Goal: Task Accomplishment & Management: Use online tool/utility

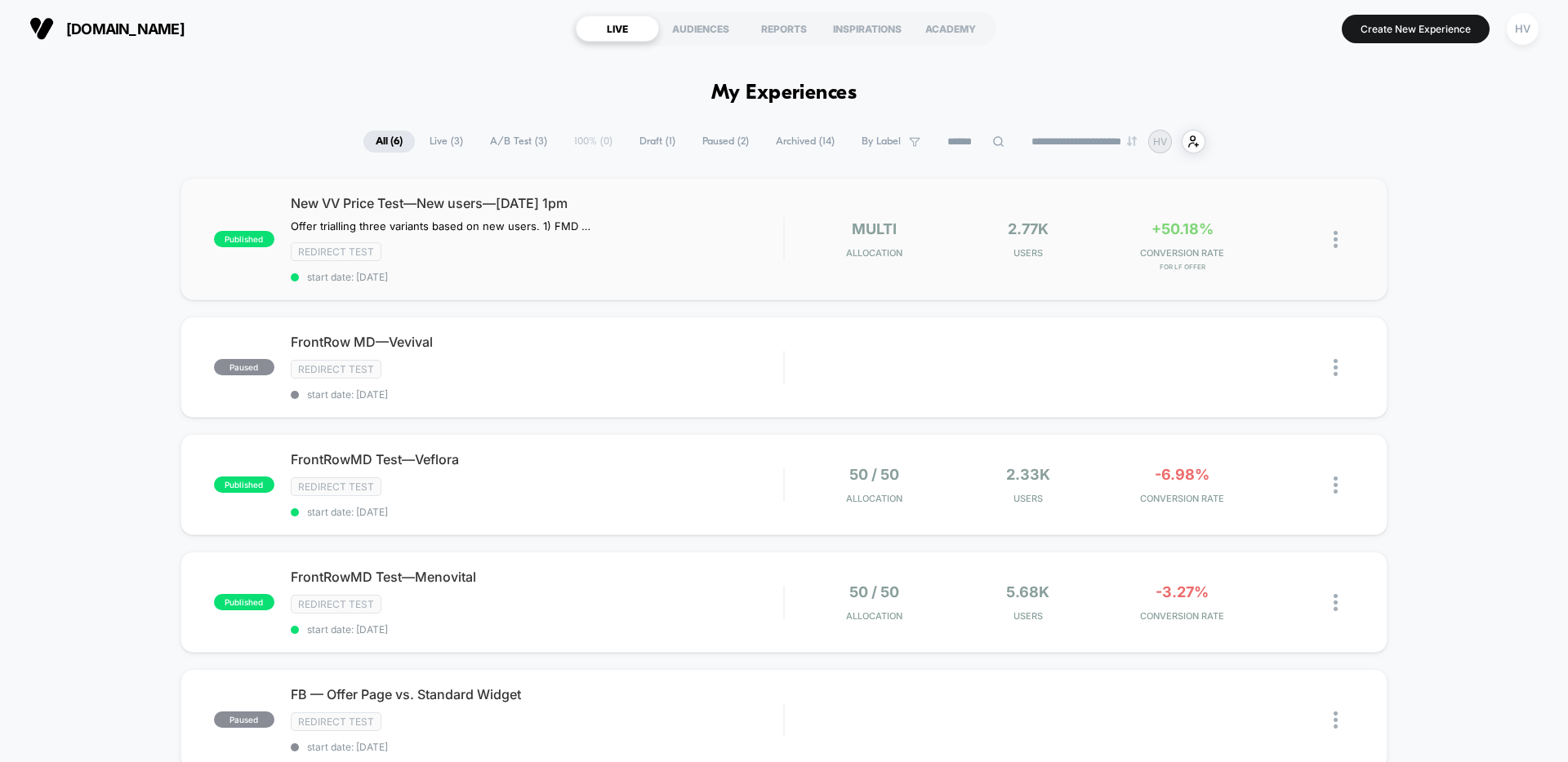
click at [272, 194] on div "published New VV Price Test—New users—[DATE] 1pm Offer trialling three variants…" at bounding box center [784, 239] width 1207 height 123
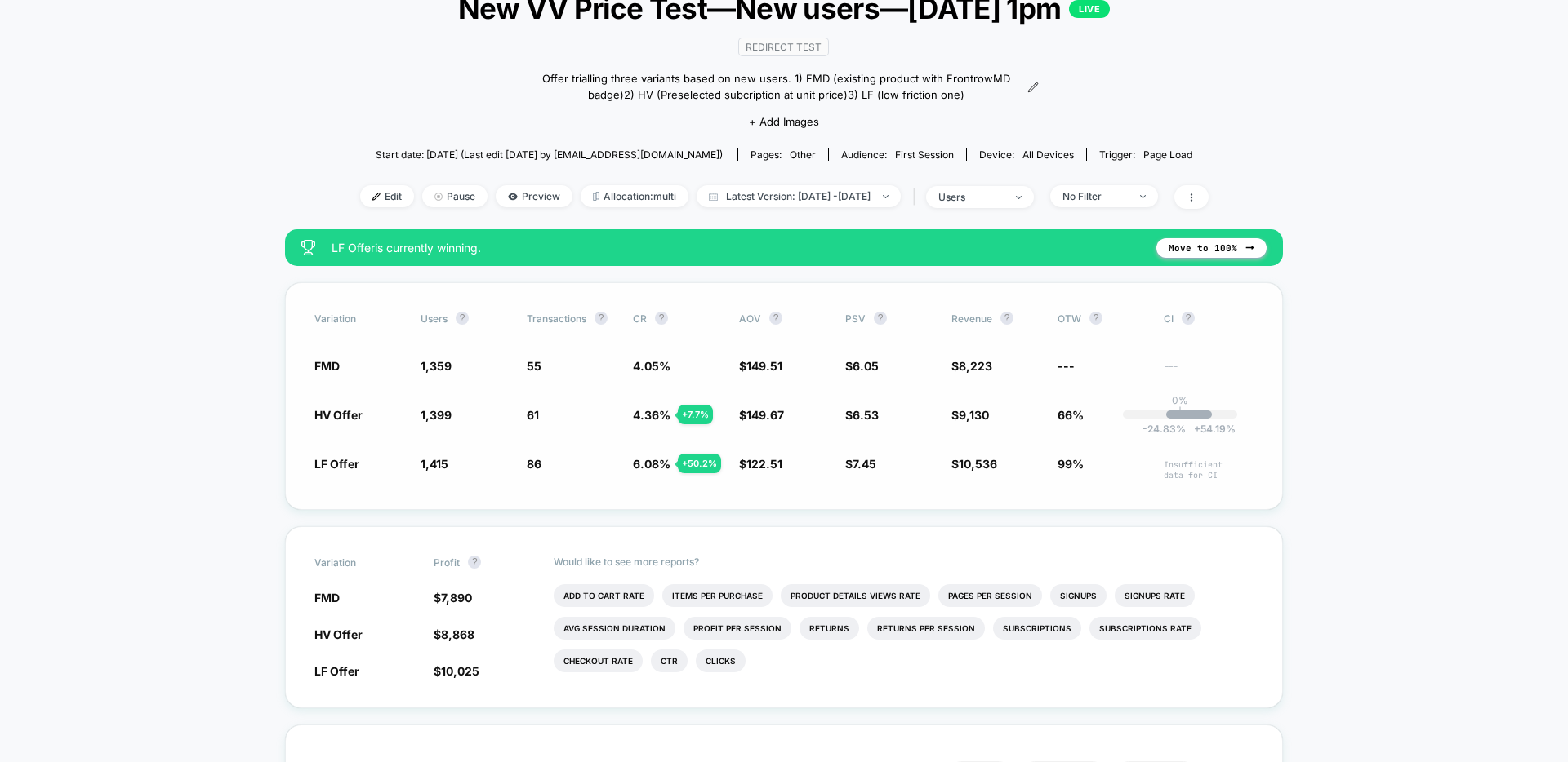
scroll to position [370, 0]
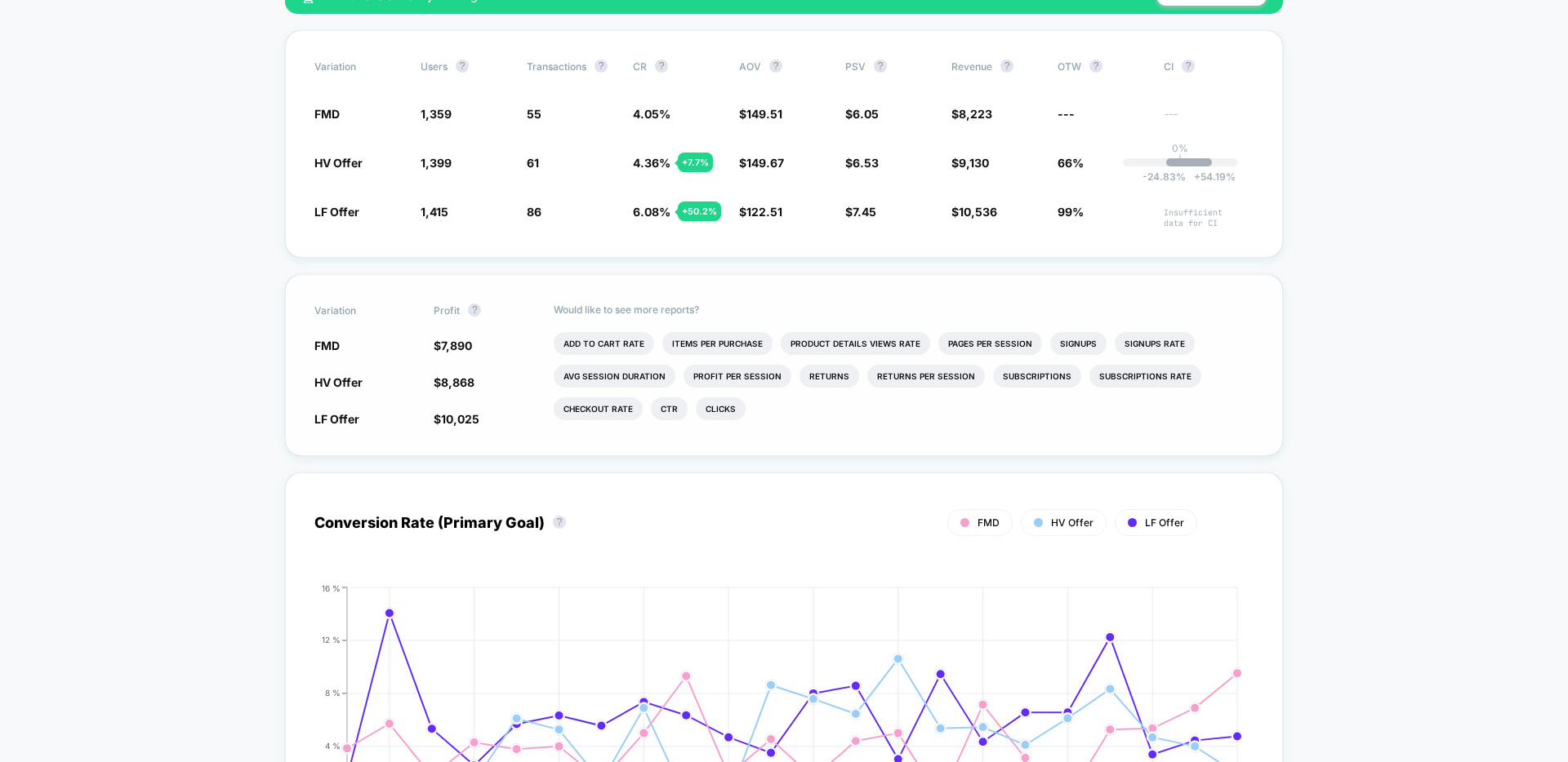
click at [420, 415] on div "LF Offer $ 10,025 + 22 %" at bounding box center [784, 419] width 939 height 16
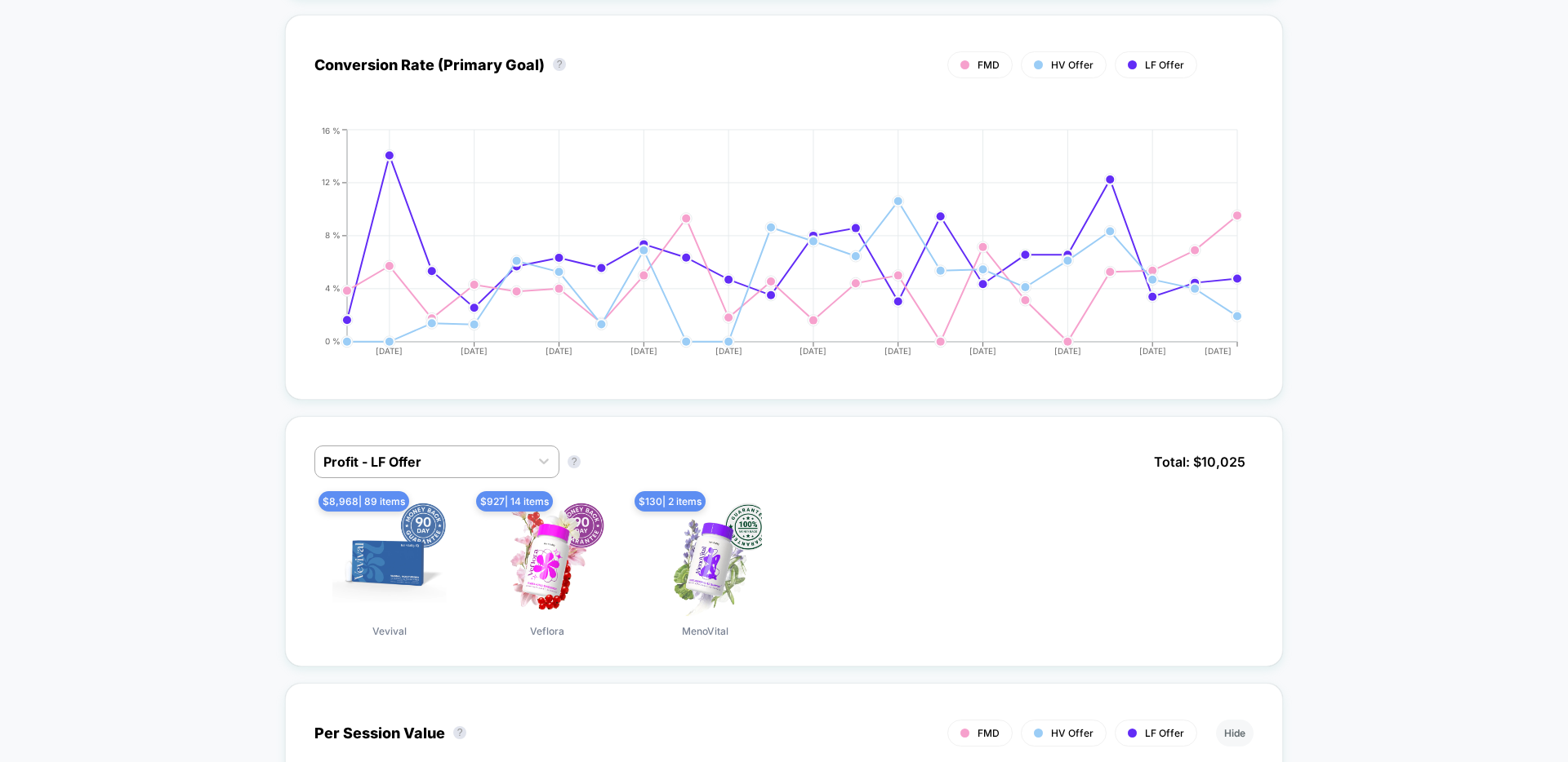
scroll to position [891, 0]
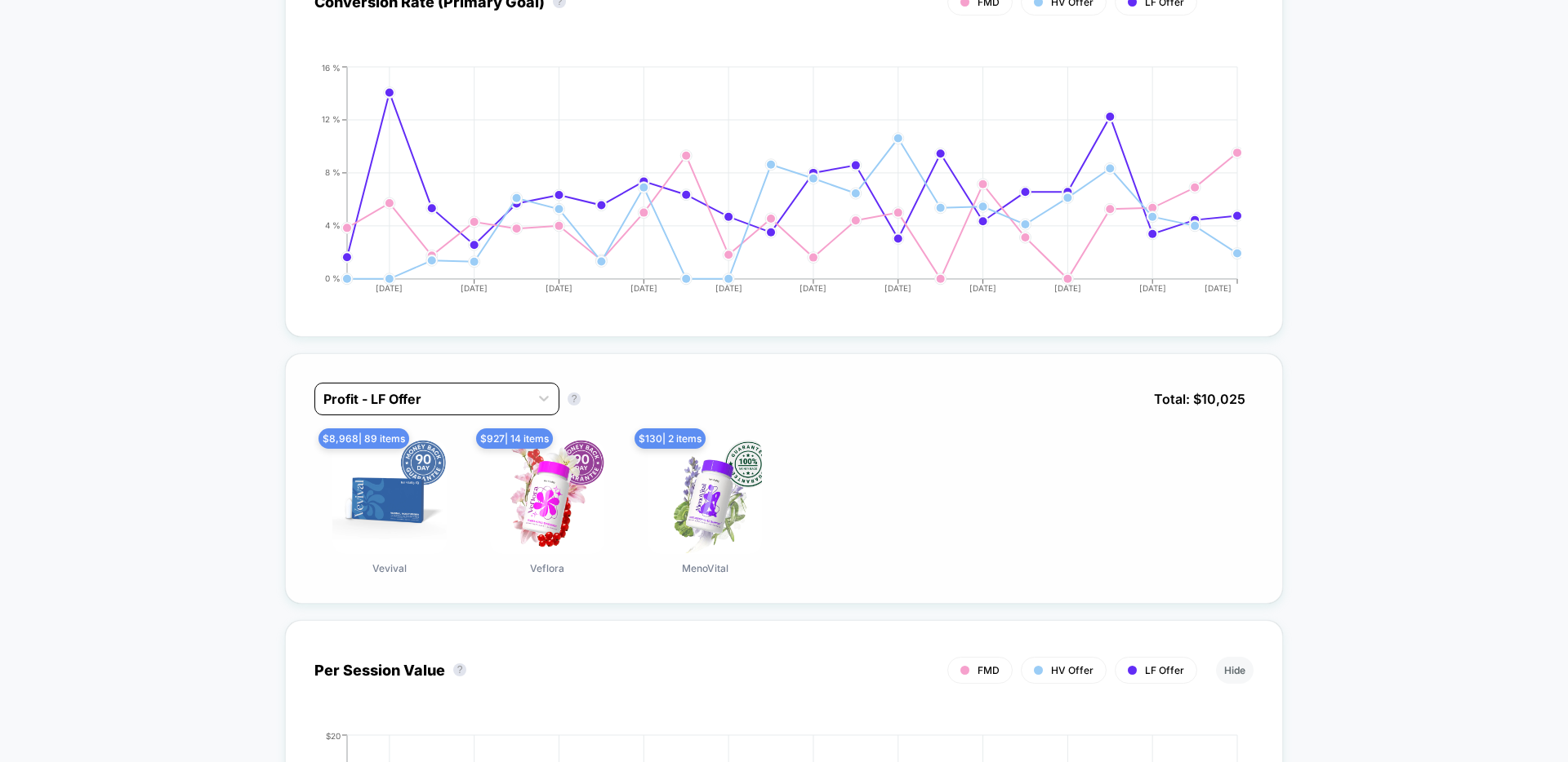
click at [438, 400] on div at bounding box center [422, 399] width 198 height 20
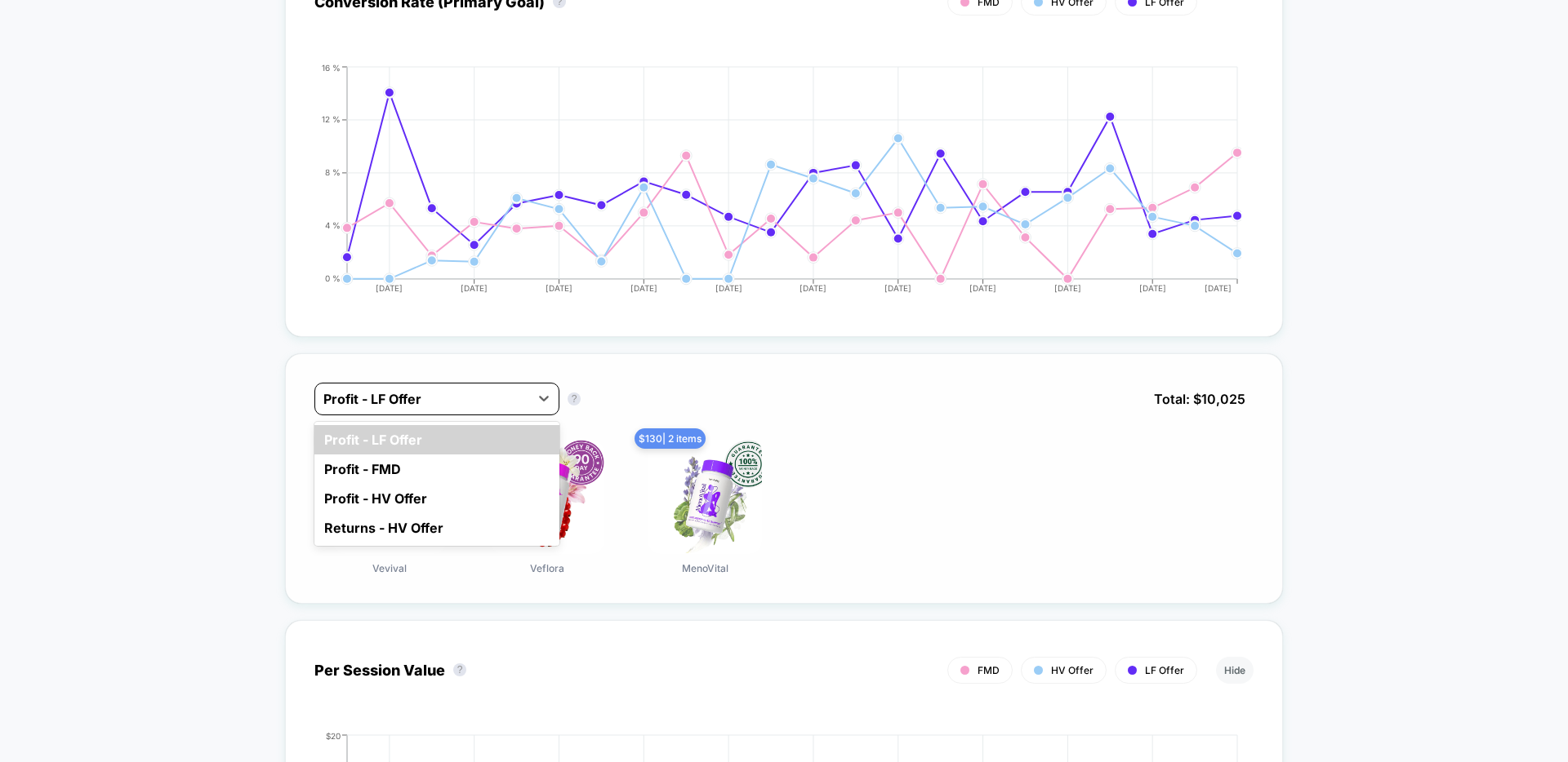
click at [438, 400] on div at bounding box center [422, 399] width 198 height 20
click at [471, 398] on div at bounding box center [422, 399] width 198 height 20
click at [487, 398] on div at bounding box center [422, 399] width 198 height 20
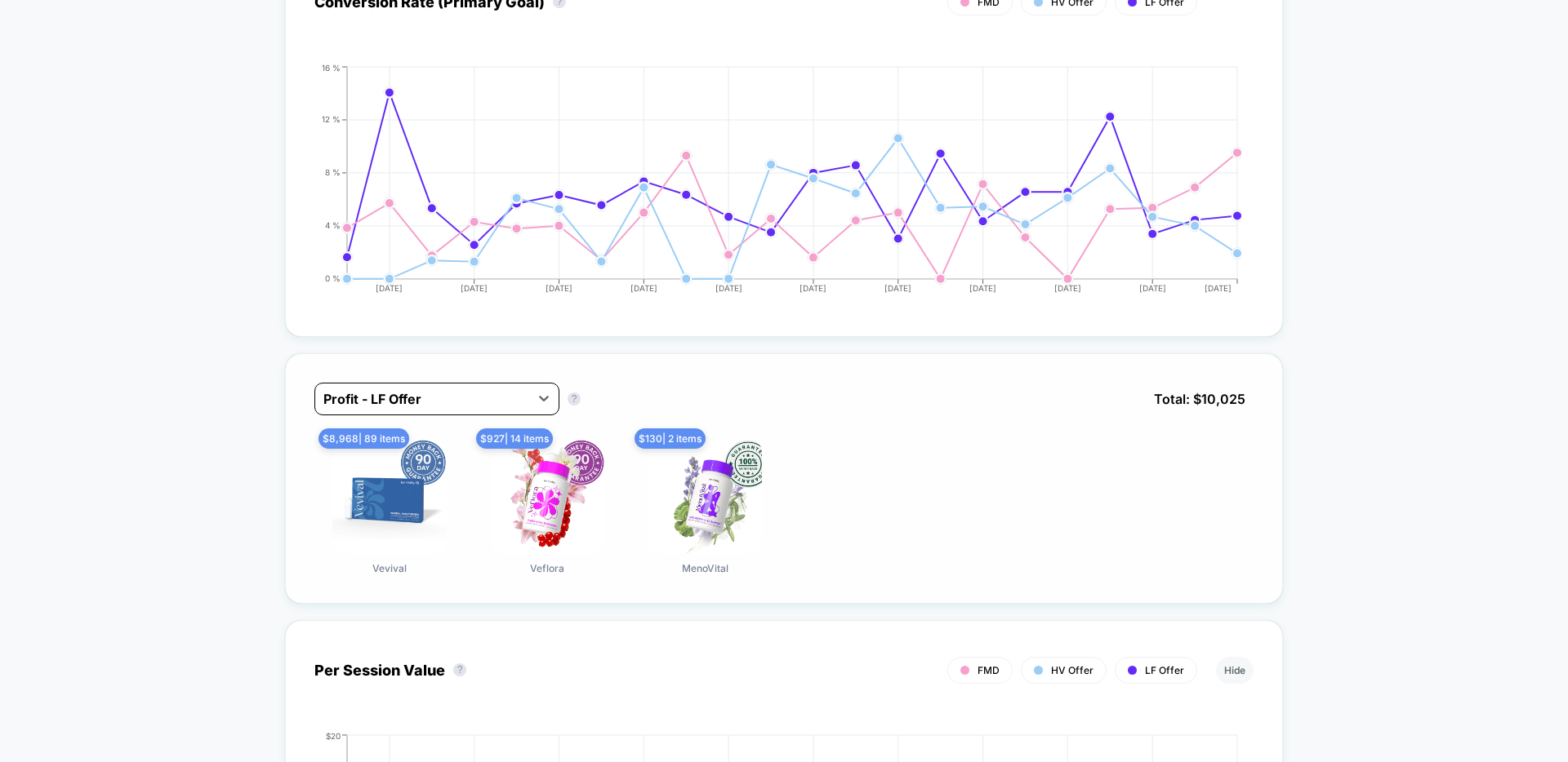
click at [487, 398] on div at bounding box center [422, 399] width 198 height 20
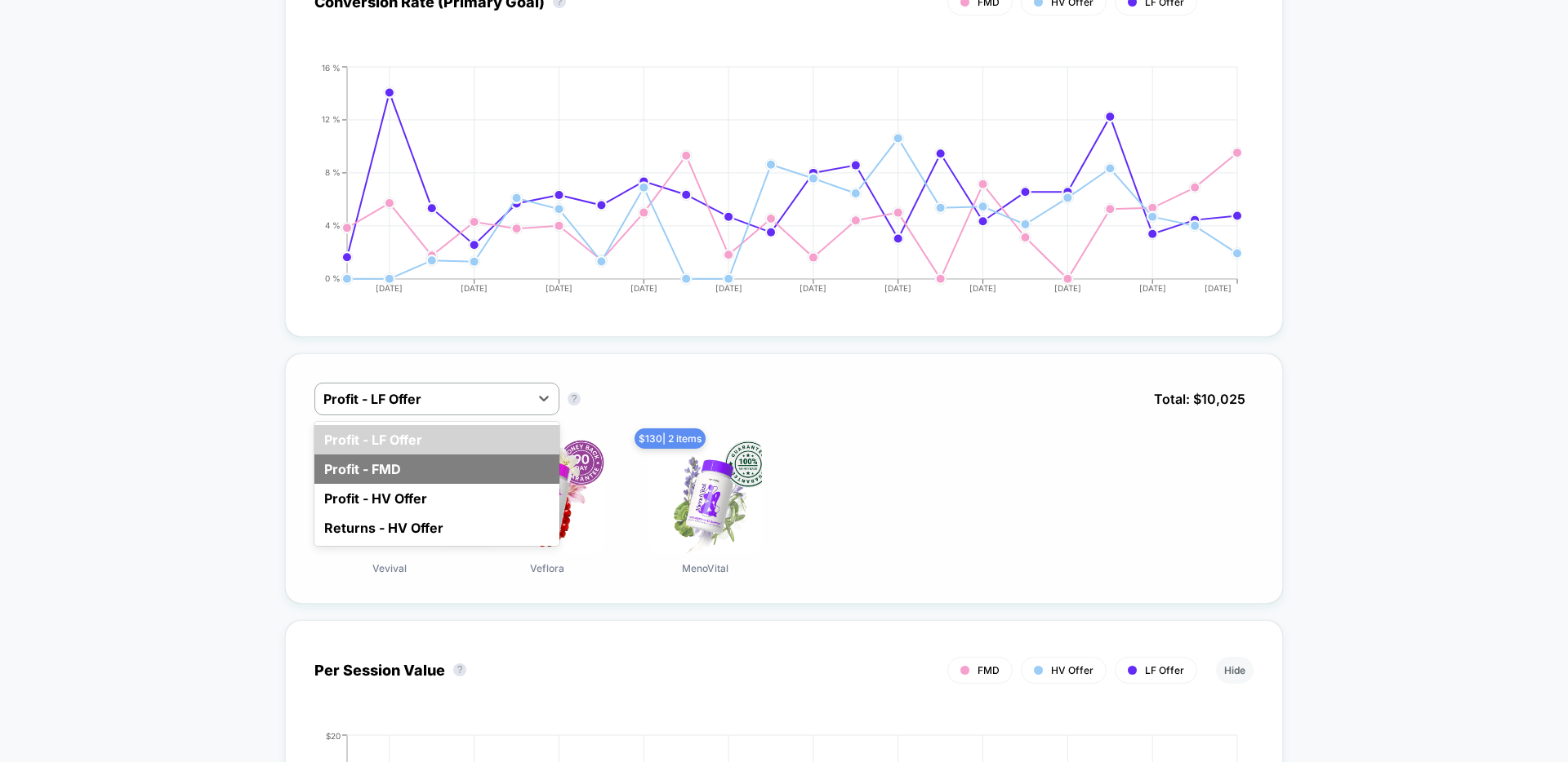
click at [434, 475] on div "Profit - FMD" at bounding box center [437, 469] width 245 height 29
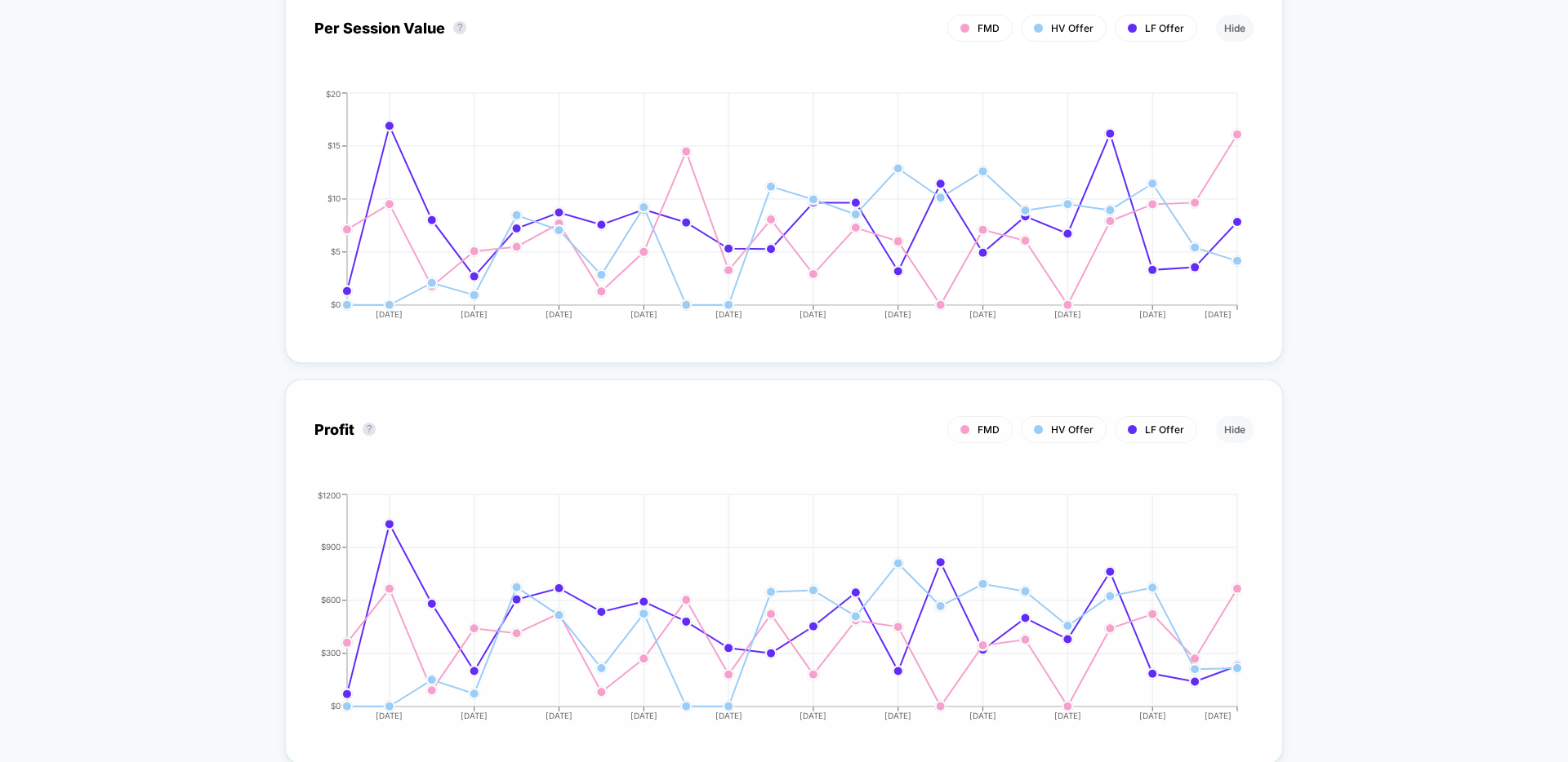
scroll to position [1018, 0]
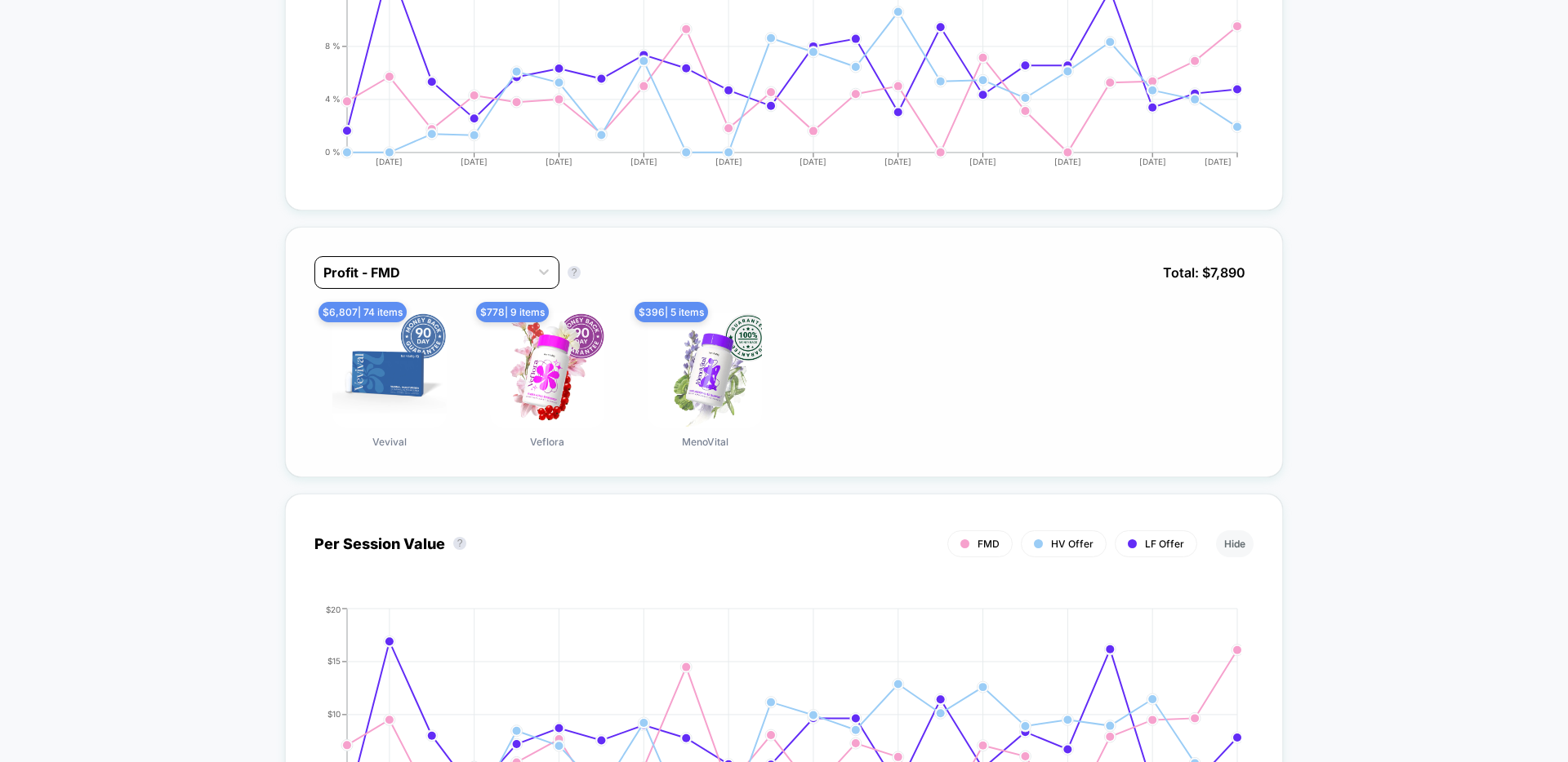
click at [506, 264] on div at bounding box center [422, 273] width 198 height 20
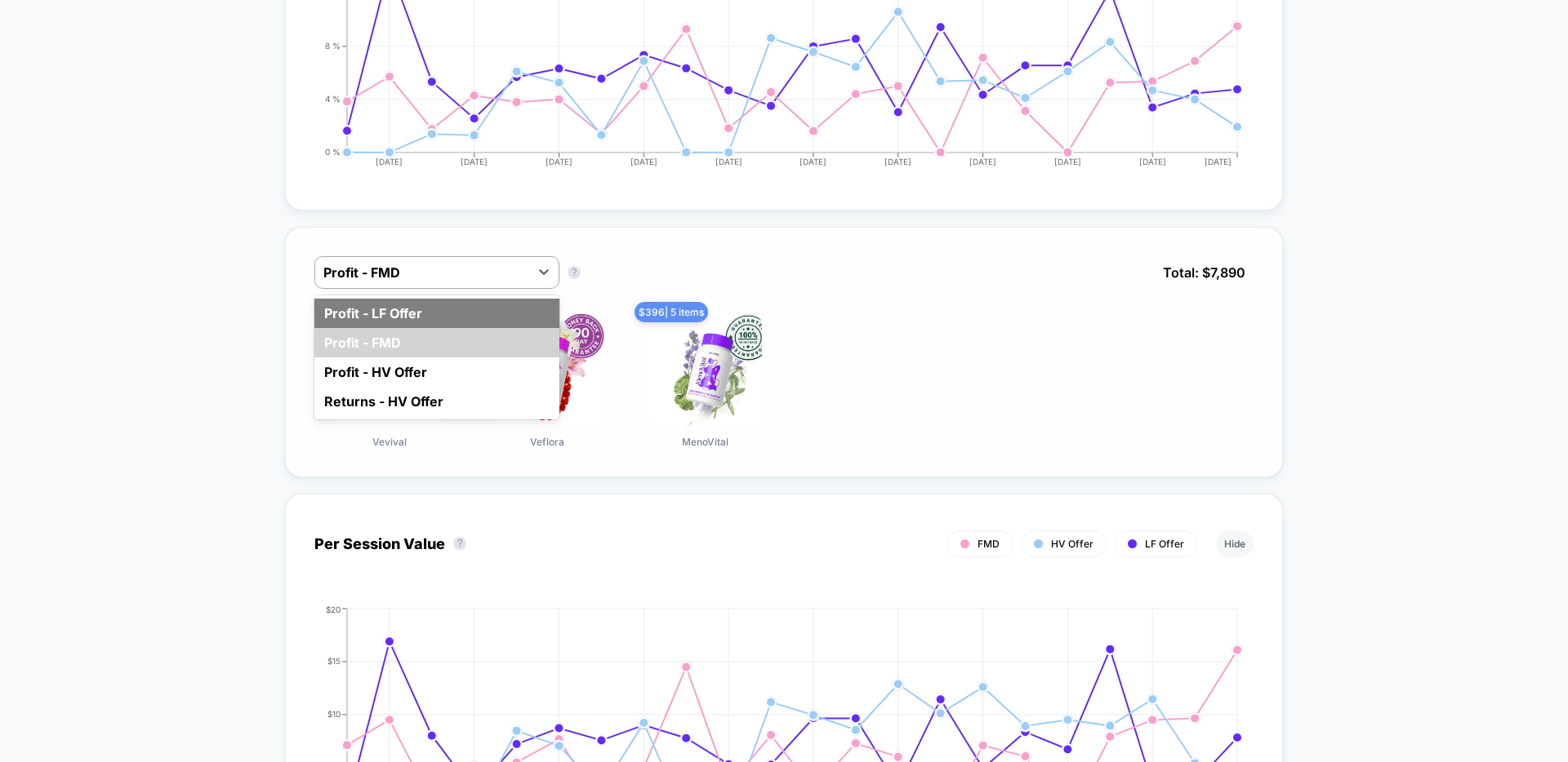
click at [446, 320] on div "Profit - LF Offer" at bounding box center [437, 313] width 245 height 29
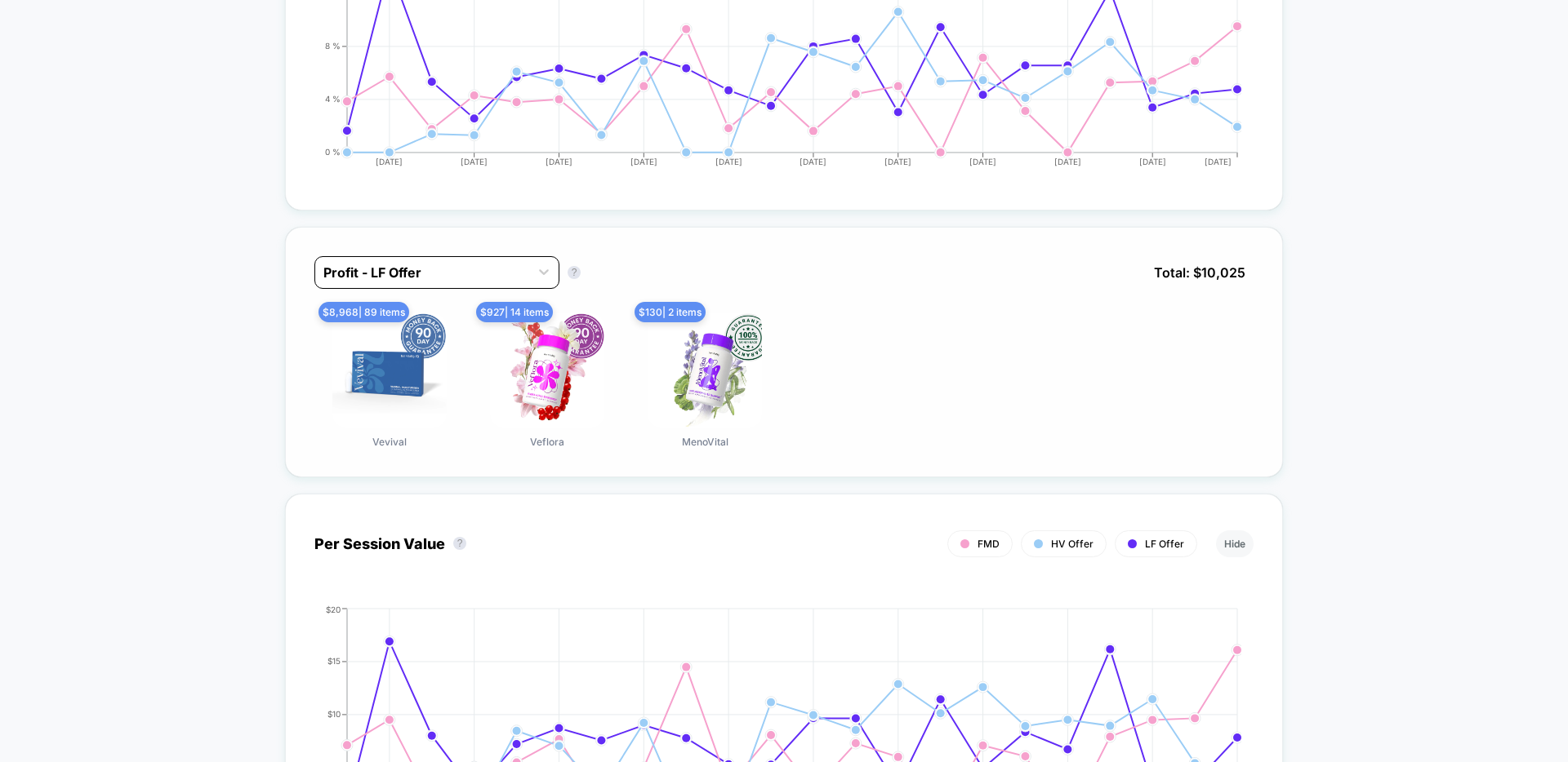
click at [448, 282] on div "Profit - LF Offer" at bounding box center [422, 273] width 214 height 26
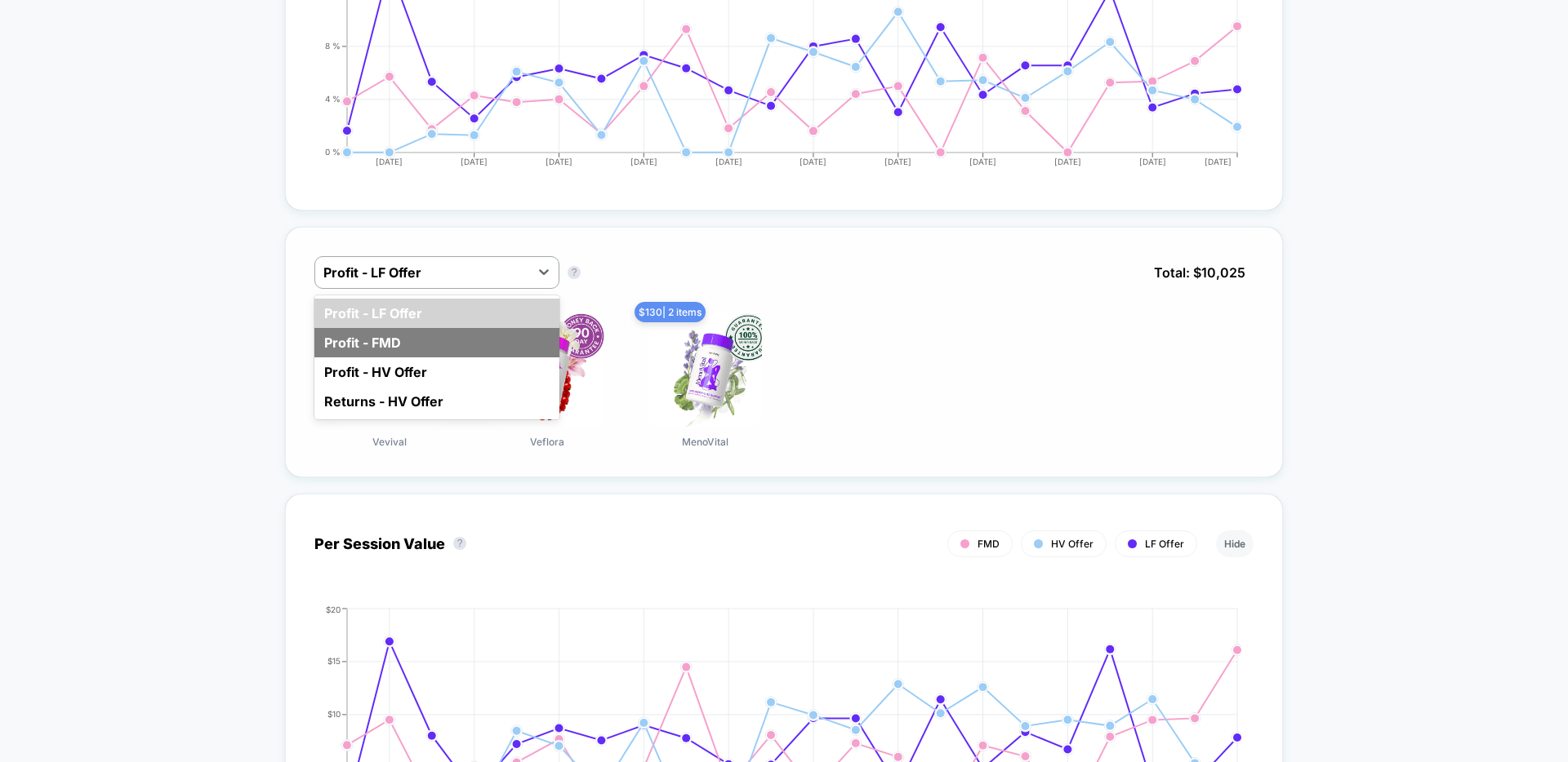
click at [439, 335] on div "Profit - FMD" at bounding box center [437, 343] width 245 height 29
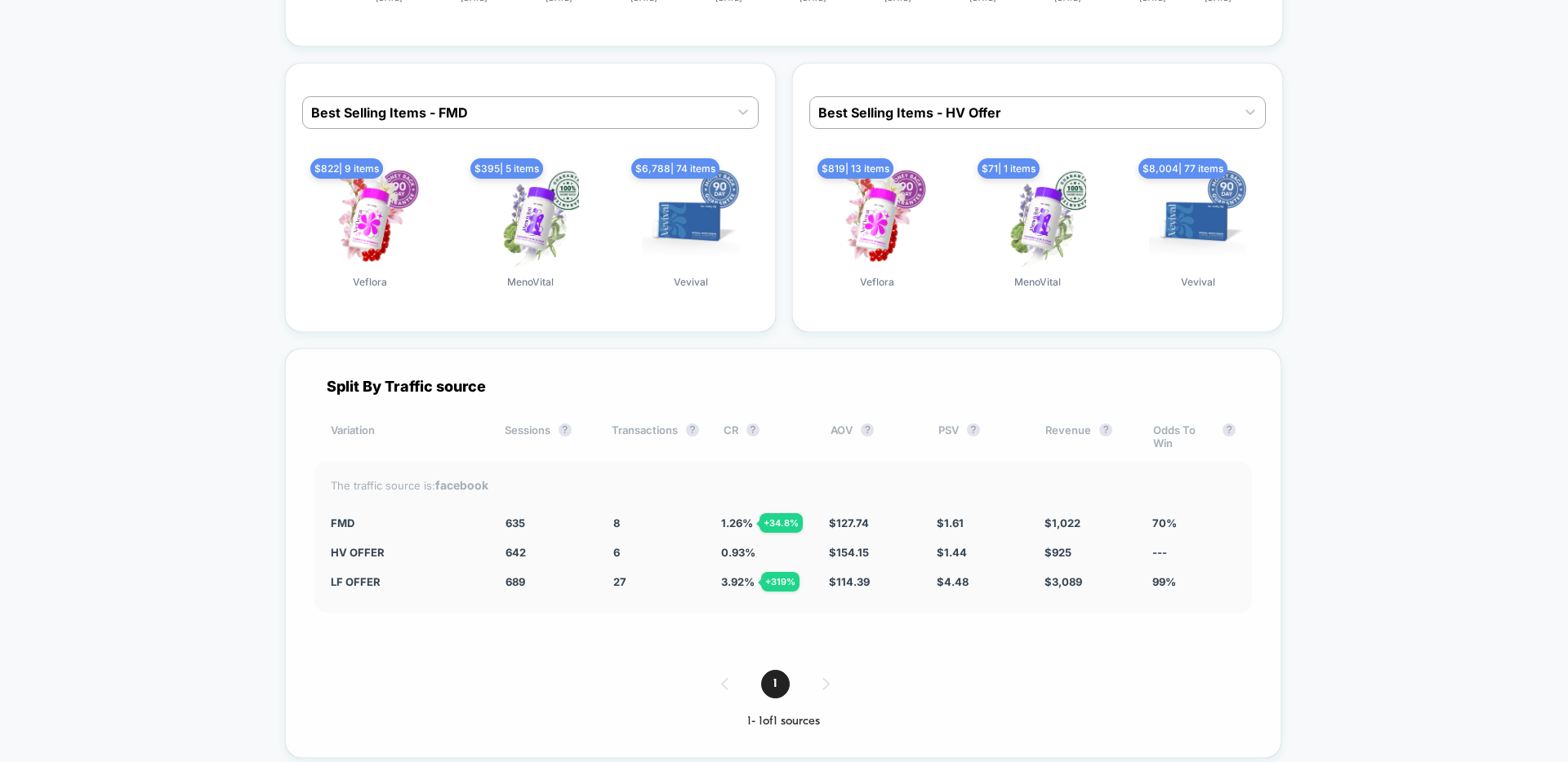
scroll to position [2283, 0]
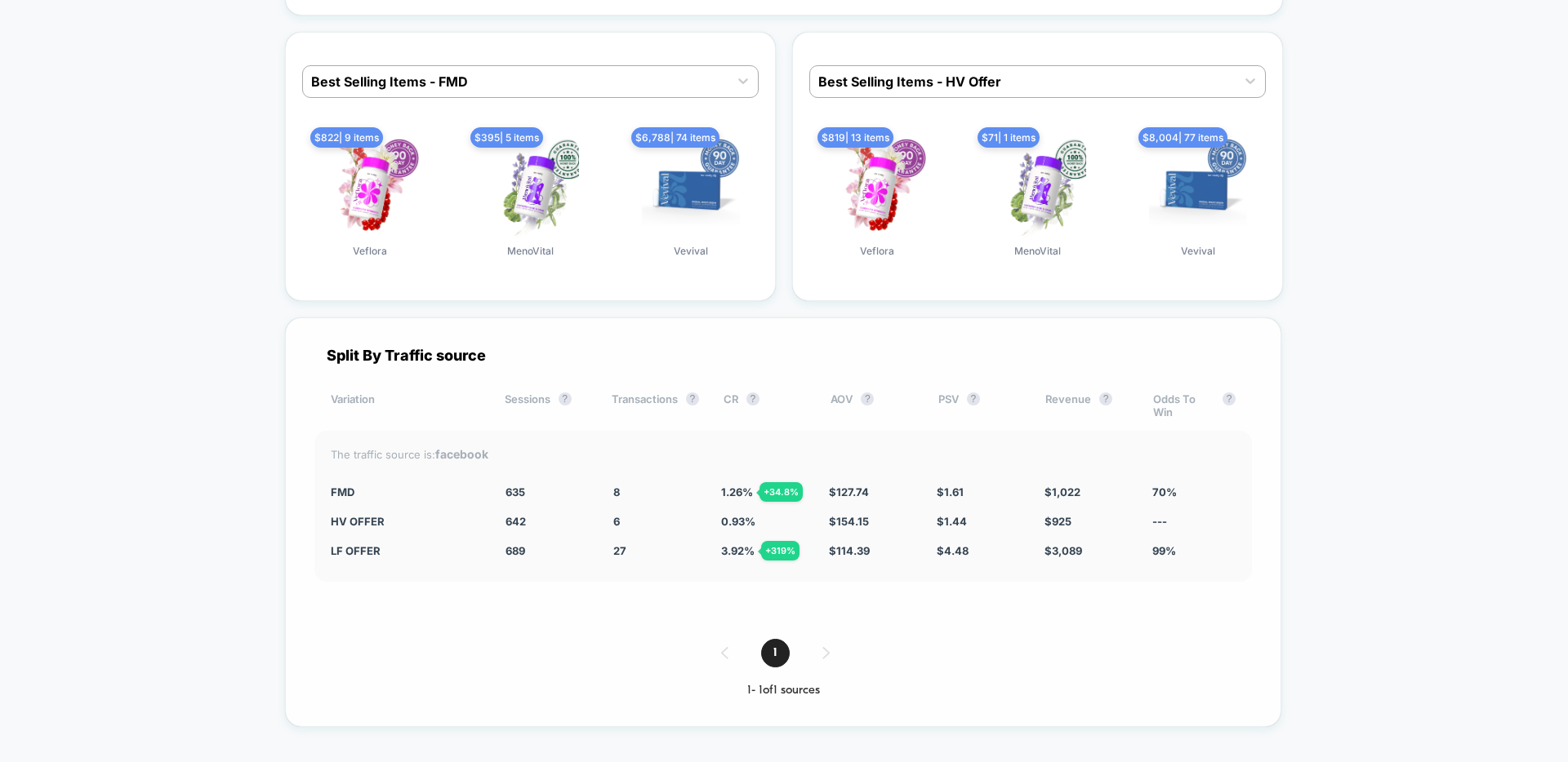
click at [453, 344] on div "Split By Traffic source Variation Sessions ? Transactions ? CR ? AOV ? PSV ? Re…" at bounding box center [783, 522] width 996 height 410
click at [359, 407] on div "Variation" at bounding box center [405, 406] width 149 height 26
click at [825, 647] on div "1" at bounding box center [783, 653] width 938 height 28
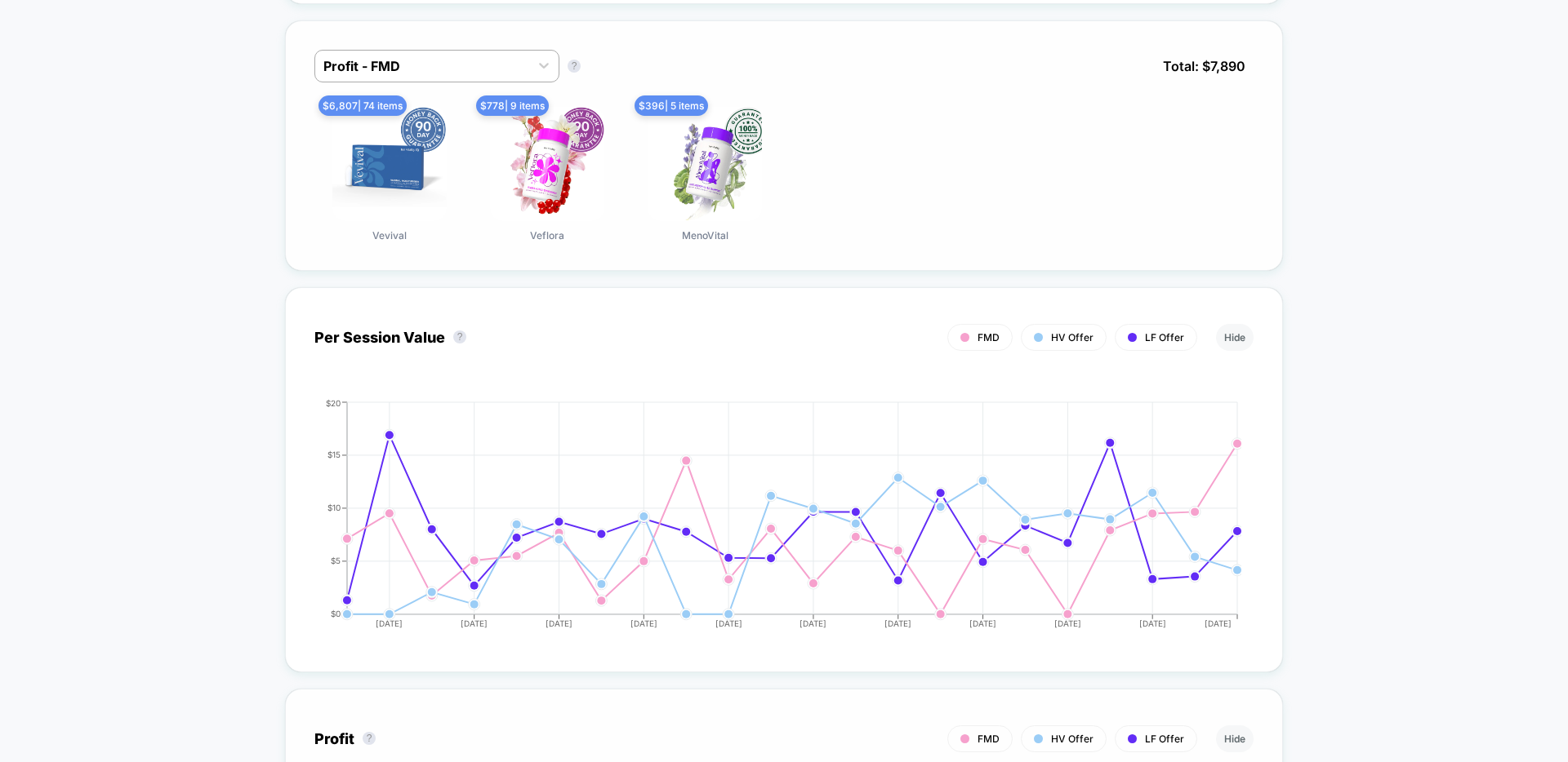
scroll to position [2612, 0]
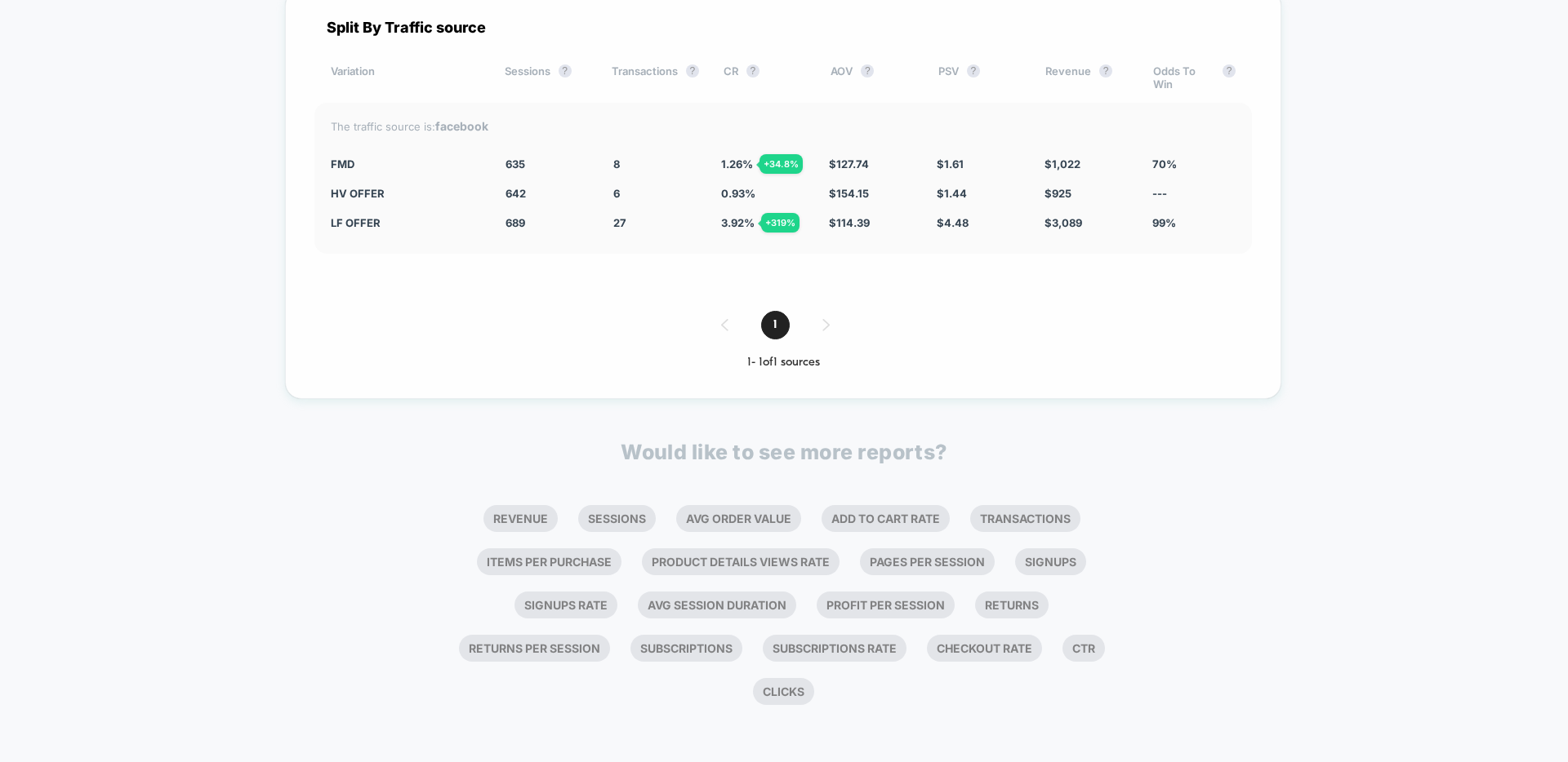
click at [1073, 266] on div "Split By Traffic source Variation Sessions ? Transactions ? CR ? AOV ? PSV ? Re…" at bounding box center [783, 194] width 996 height 410
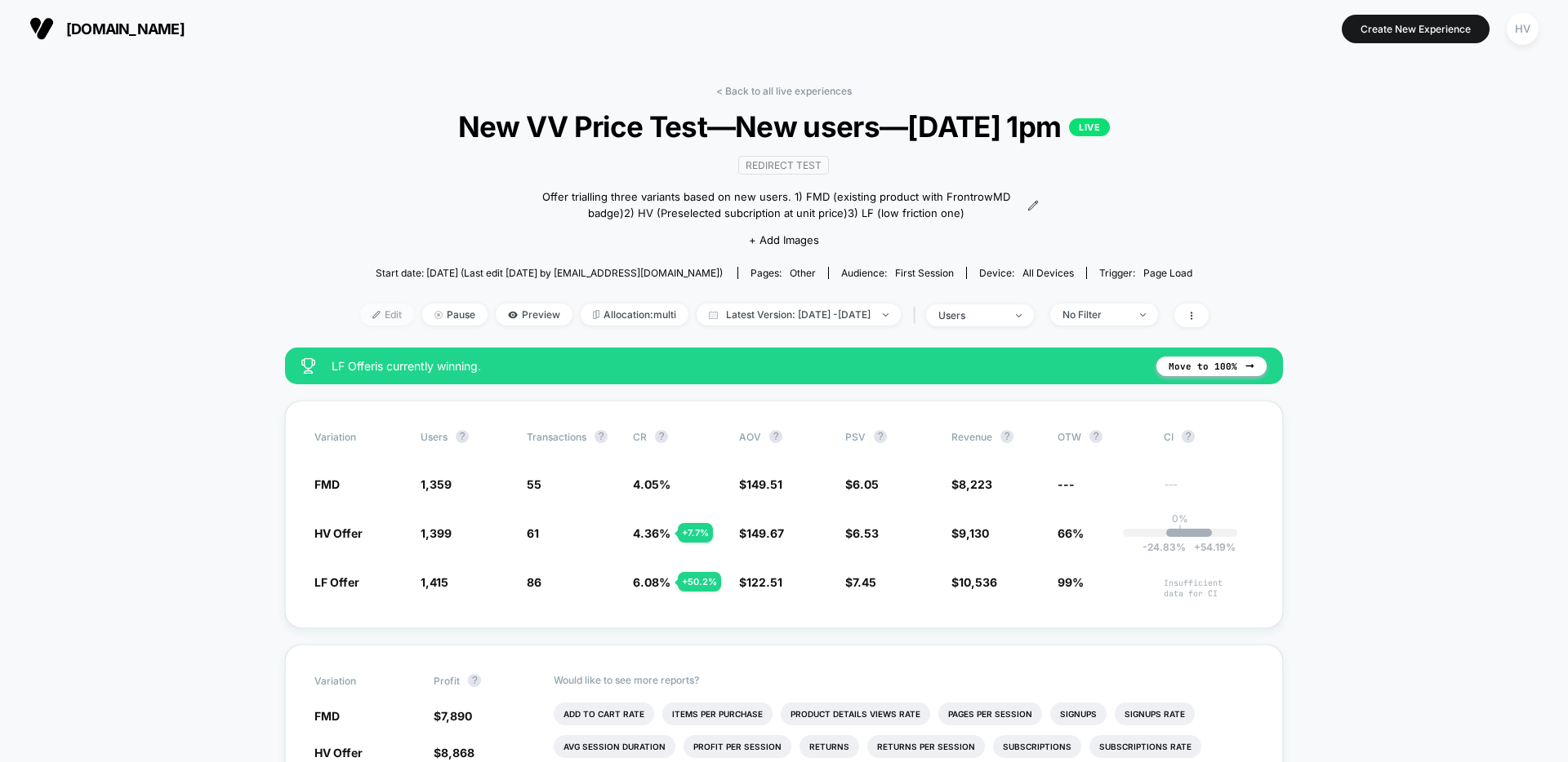
click at [360, 316] on span "Edit" at bounding box center [387, 315] width 54 height 22
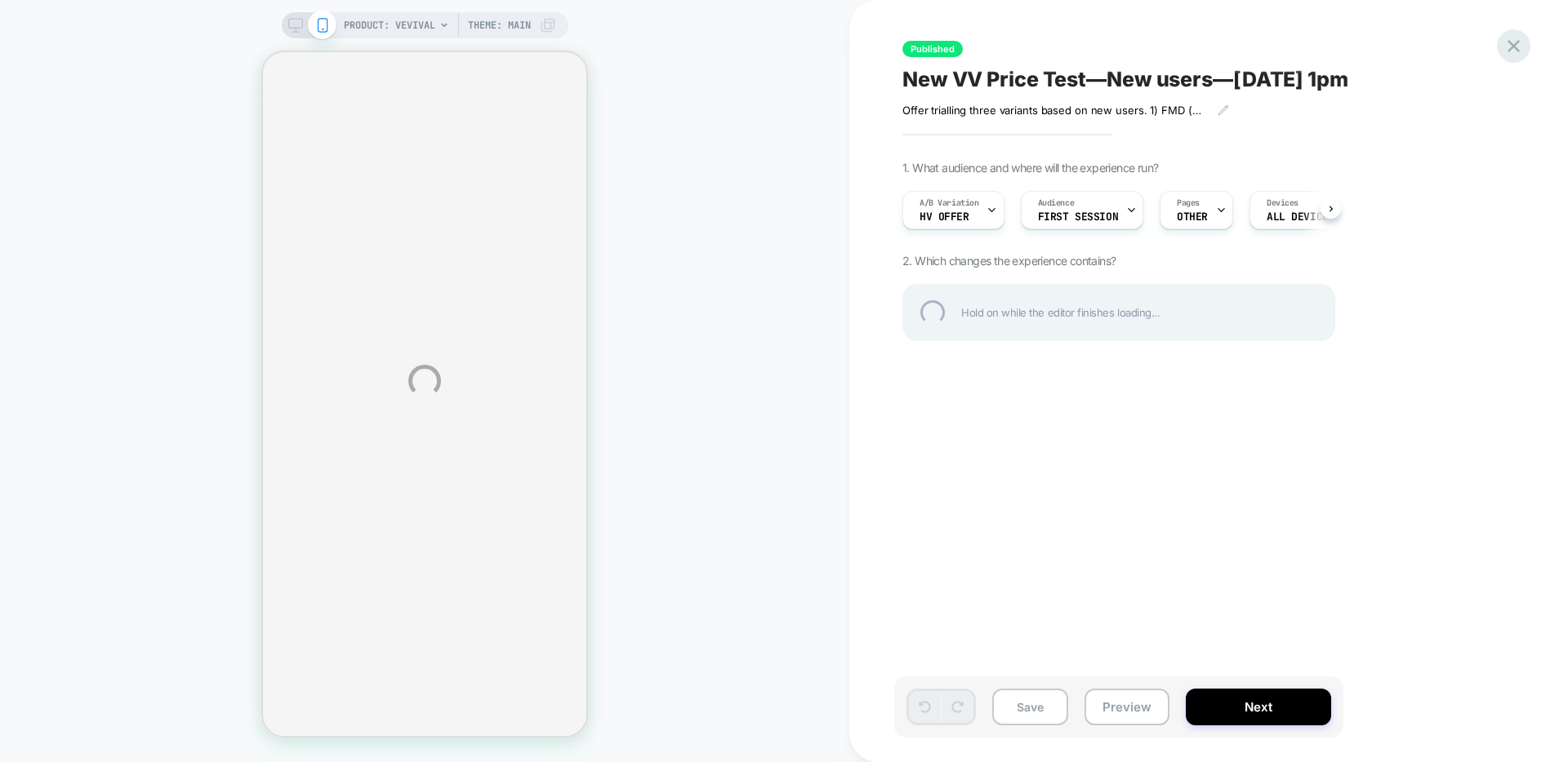
click at [1521, 51] on div at bounding box center [1514, 46] width 34 height 34
